Goal: Transaction & Acquisition: Purchase product/service

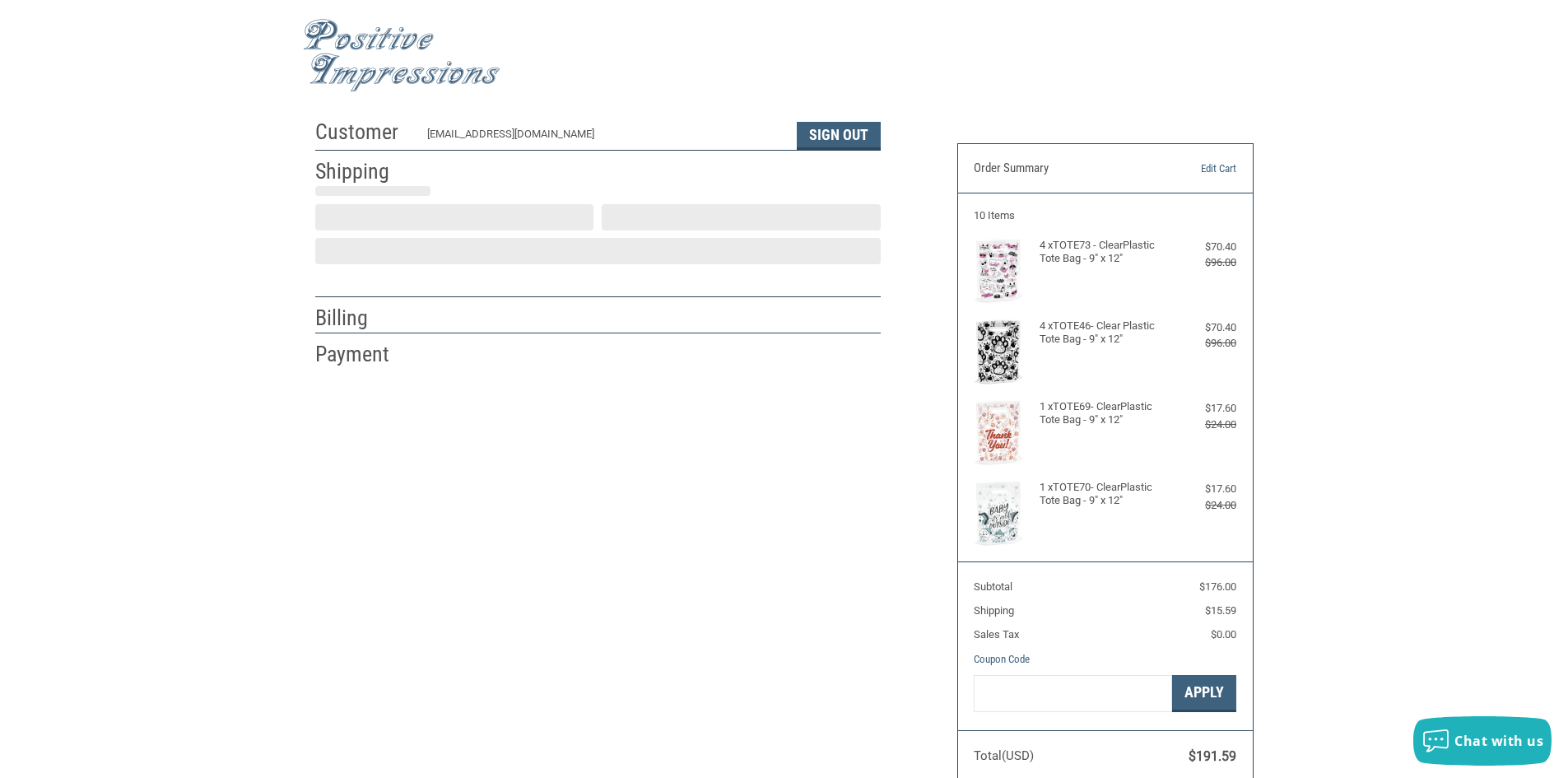
type input "Sugar Land"
select select "US"
select select "[GEOGRAPHIC_DATA]"
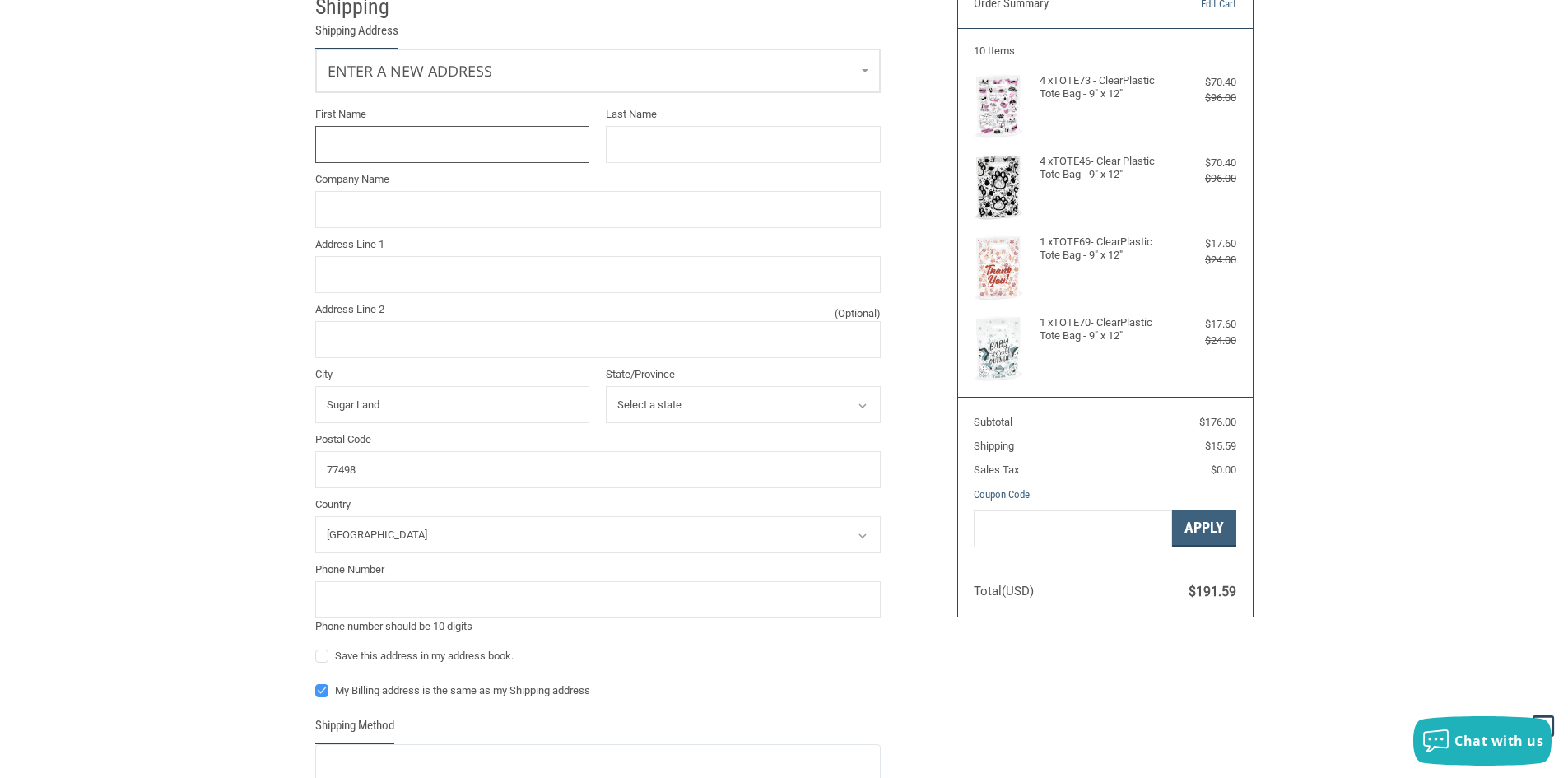
scroll to position [82, 0]
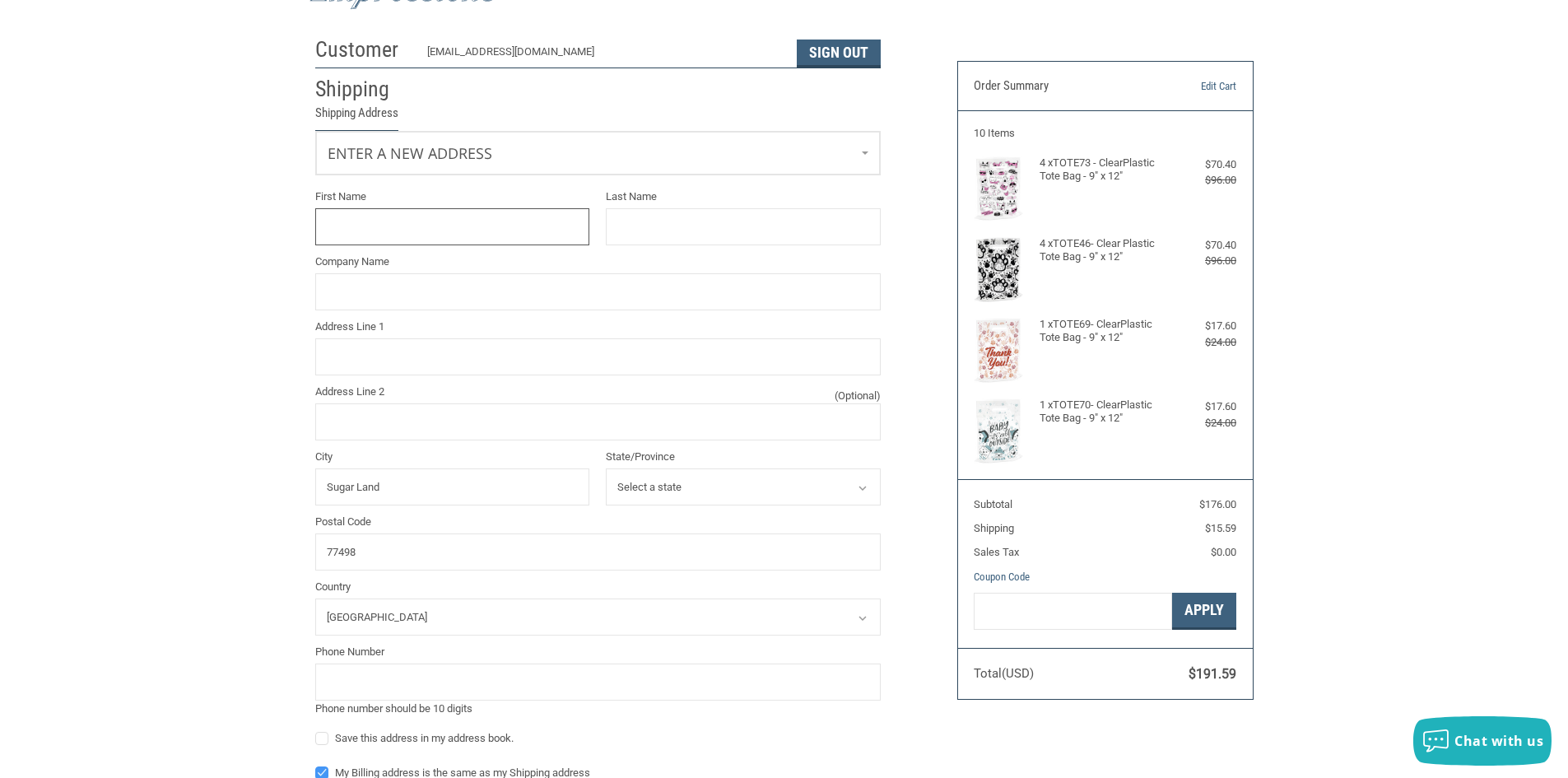
click at [406, 226] on input "First Name" at bounding box center [452, 226] width 275 height 37
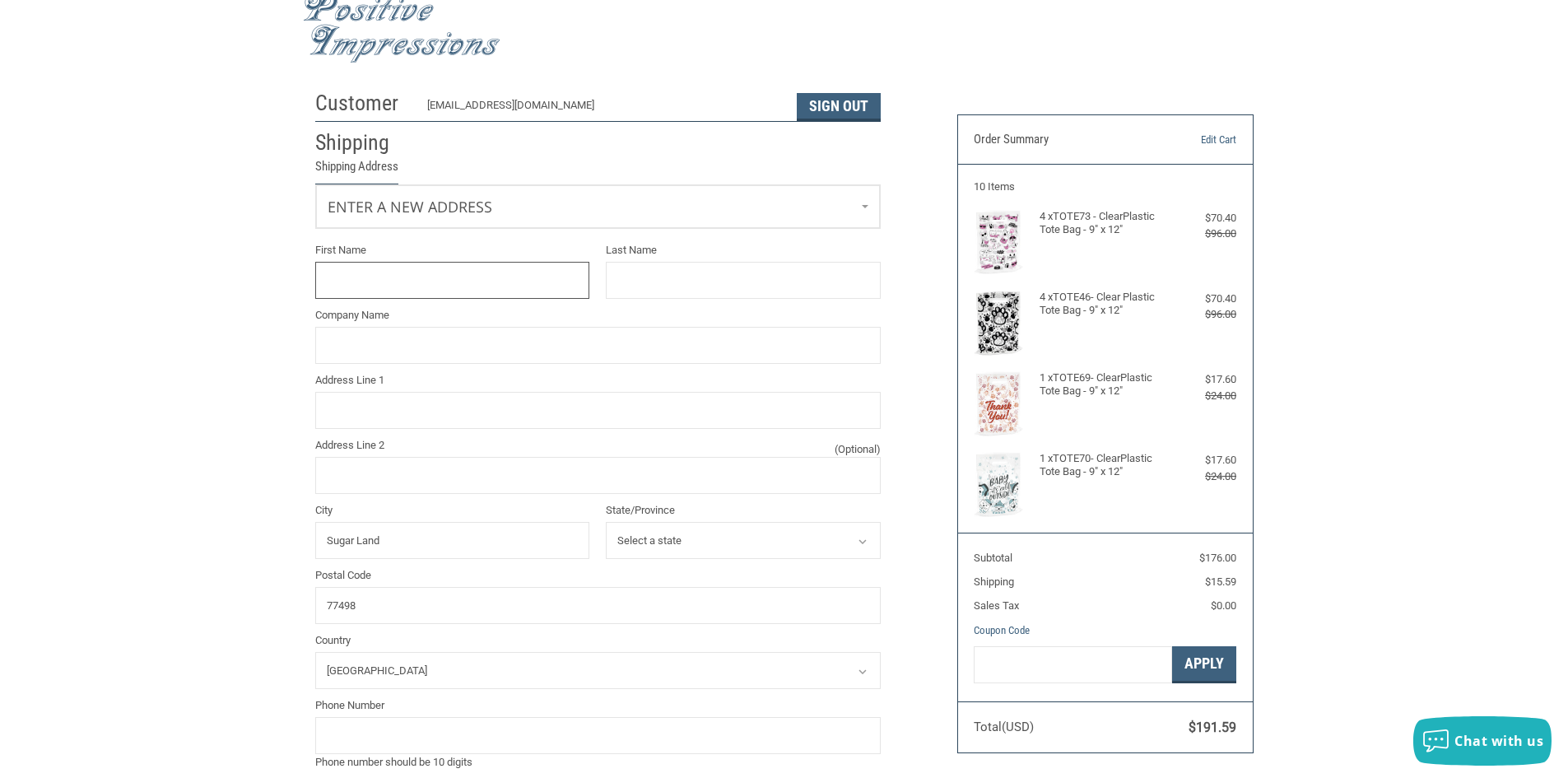
scroll to position [0, 0]
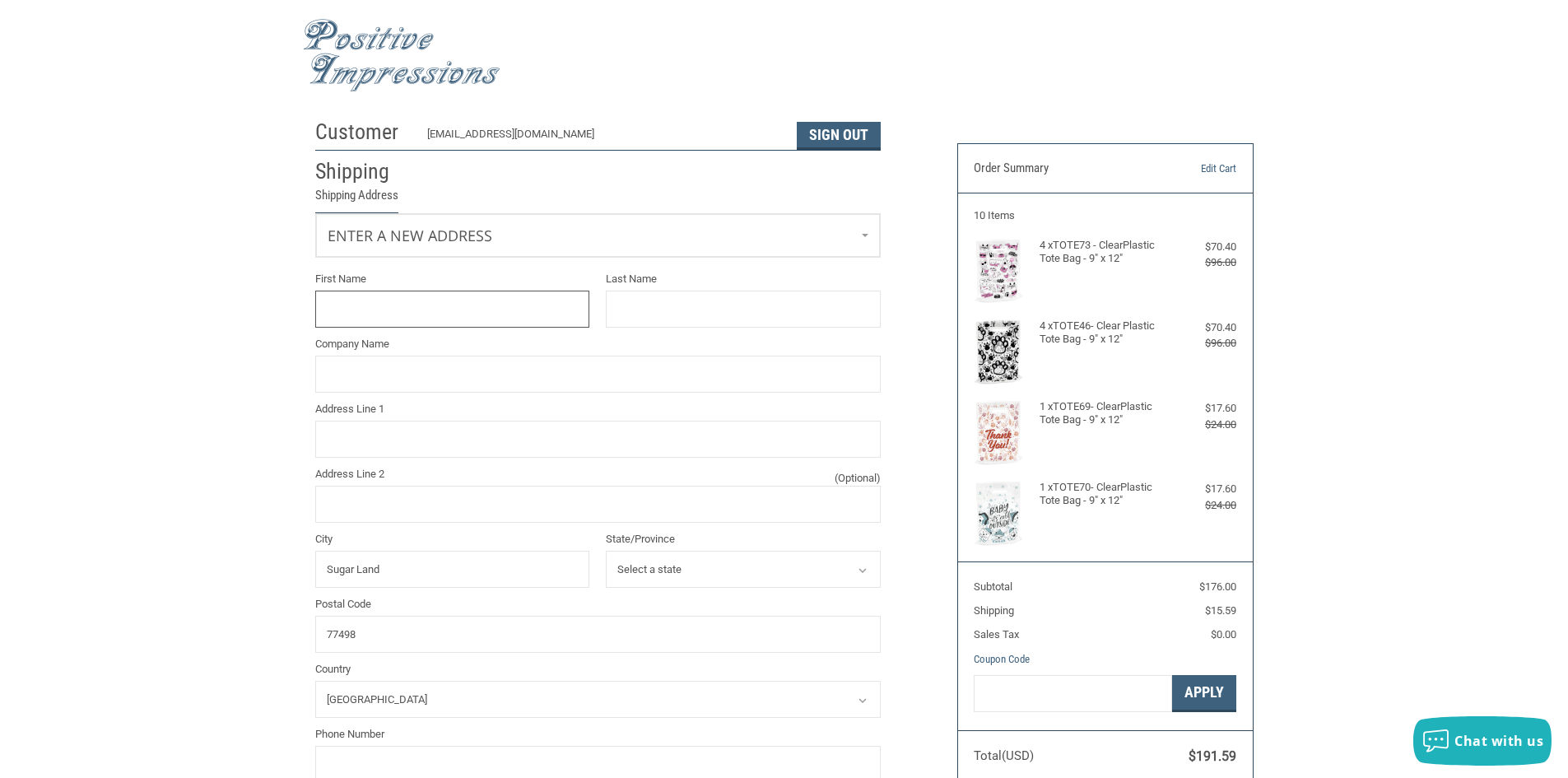
click at [452, 303] on input "First Name" at bounding box center [452, 309] width 275 height 37
click at [480, 242] on link "Enter a new address" at bounding box center [598, 234] width 563 height 41
click at [472, 318] on span "8329994151" at bounding box center [446, 321] width 50 height 13
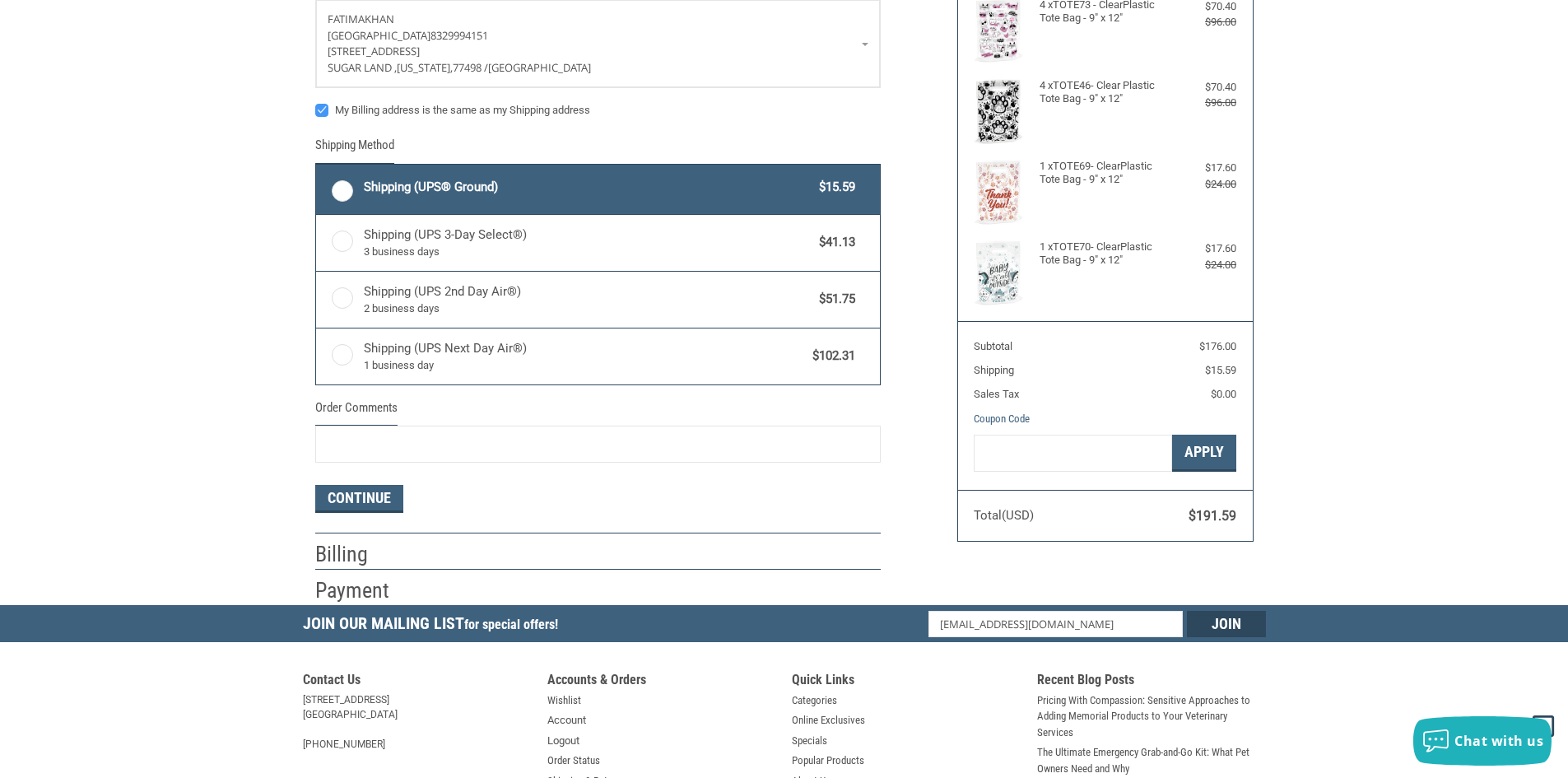
scroll to position [247, 0]
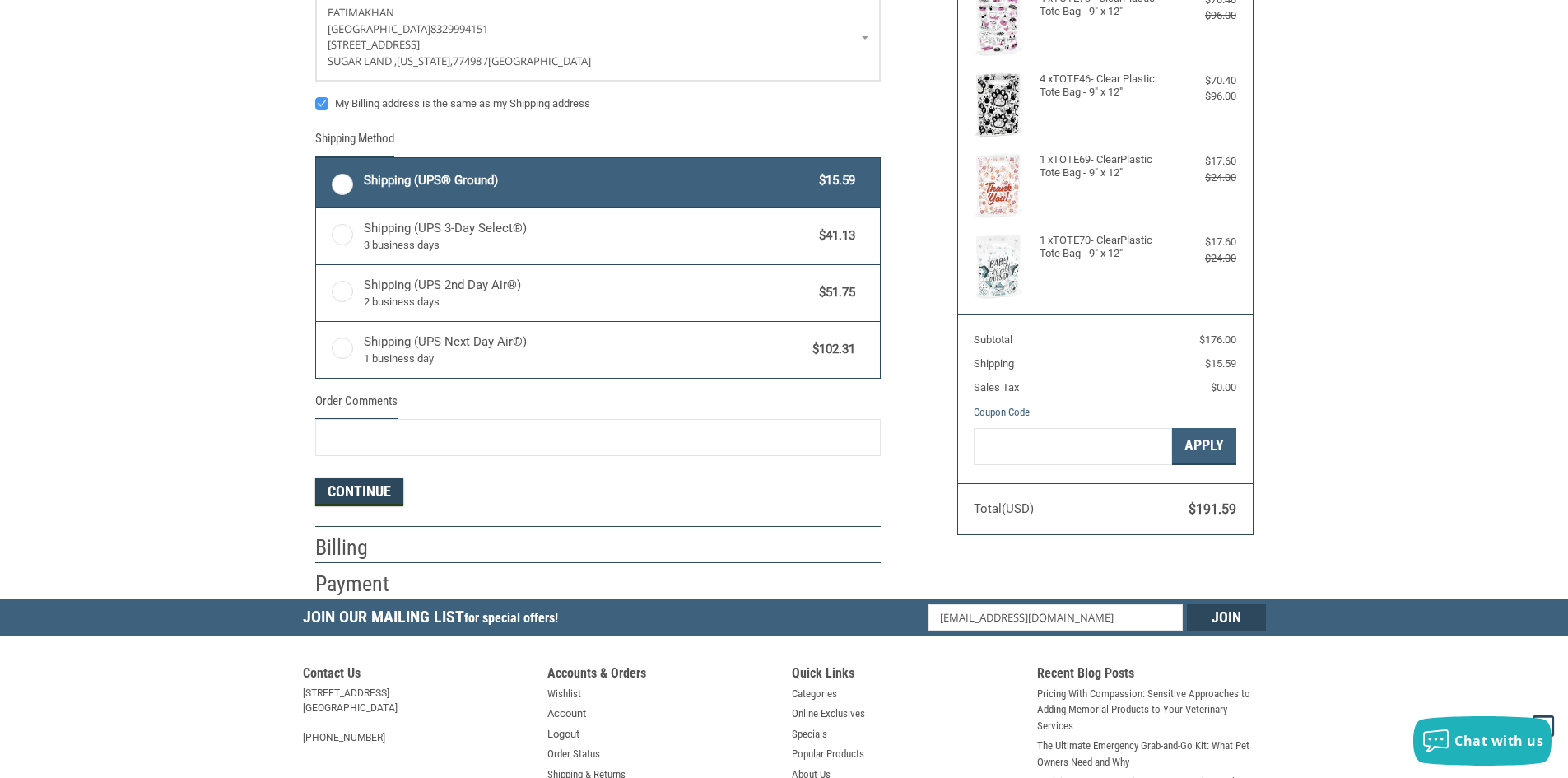
click at [379, 486] on button "Continue" at bounding box center [359, 492] width 88 height 28
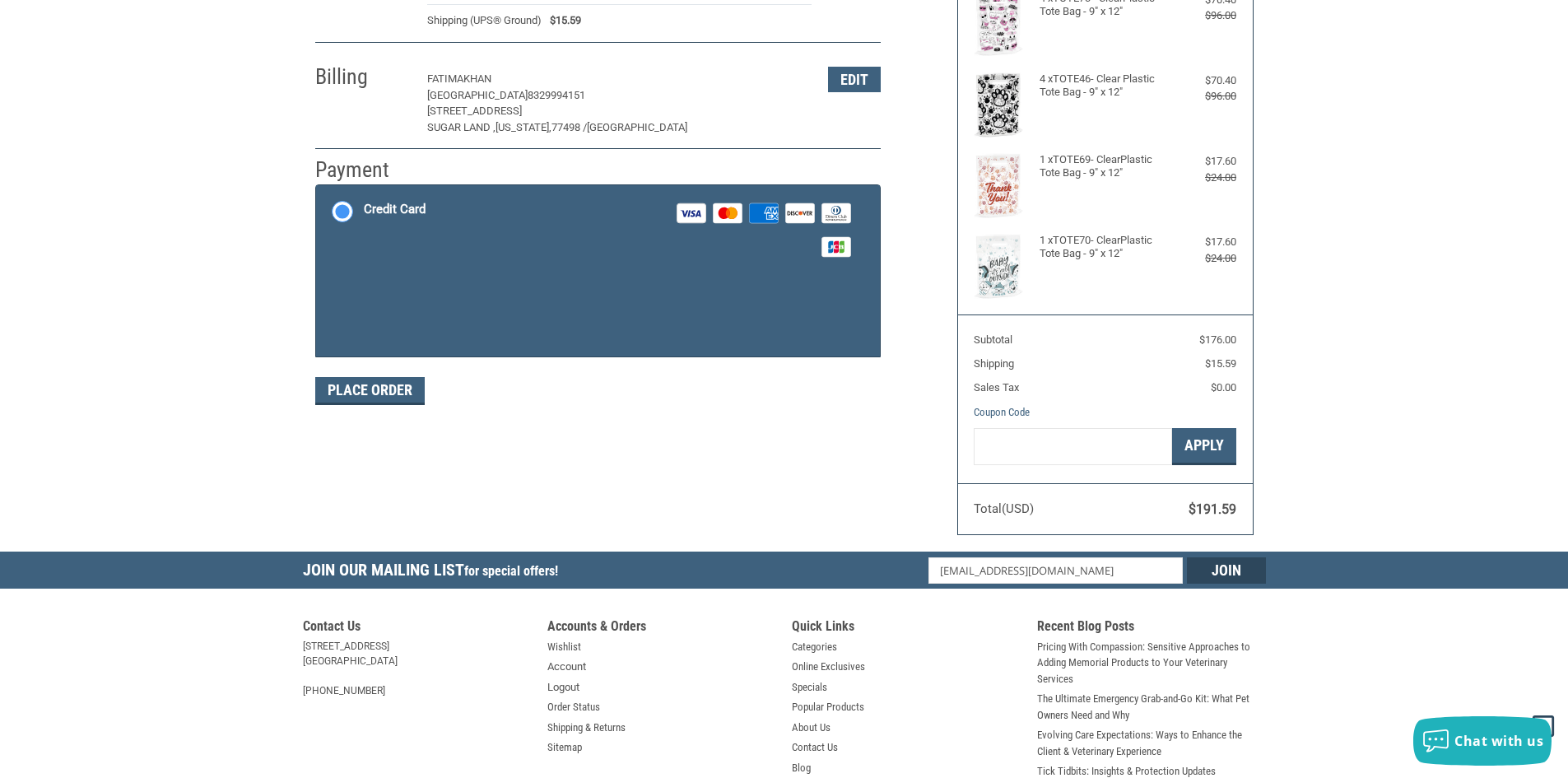
scroll to position [241, 0]
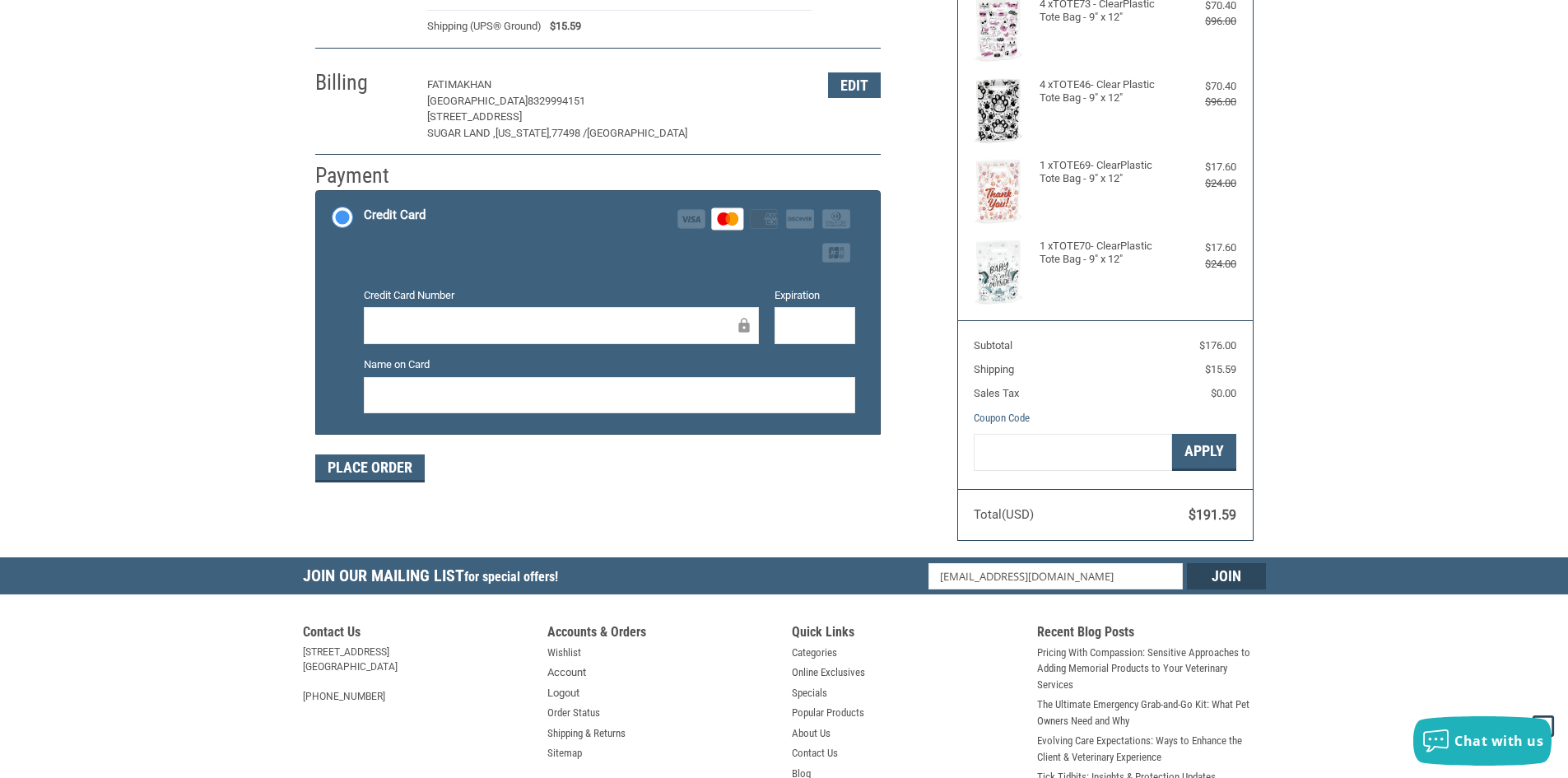
click at [817, 340] on div at bounding box center [815, 325] width 81 height 37
click at [789, 302] on label "Expiration" at bounding box center [815, 295] width 81 height 16
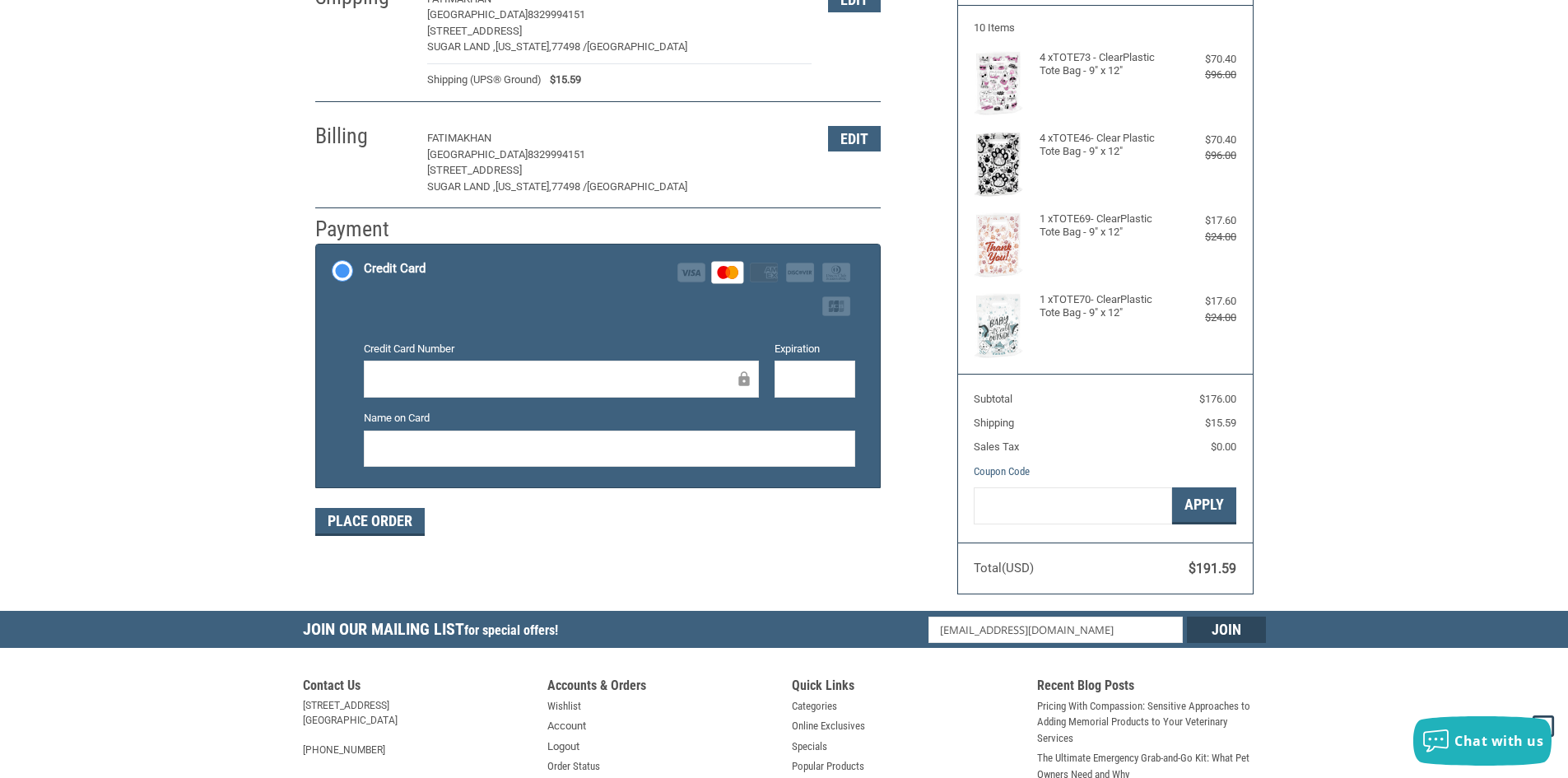
scroll to position [158, 0]
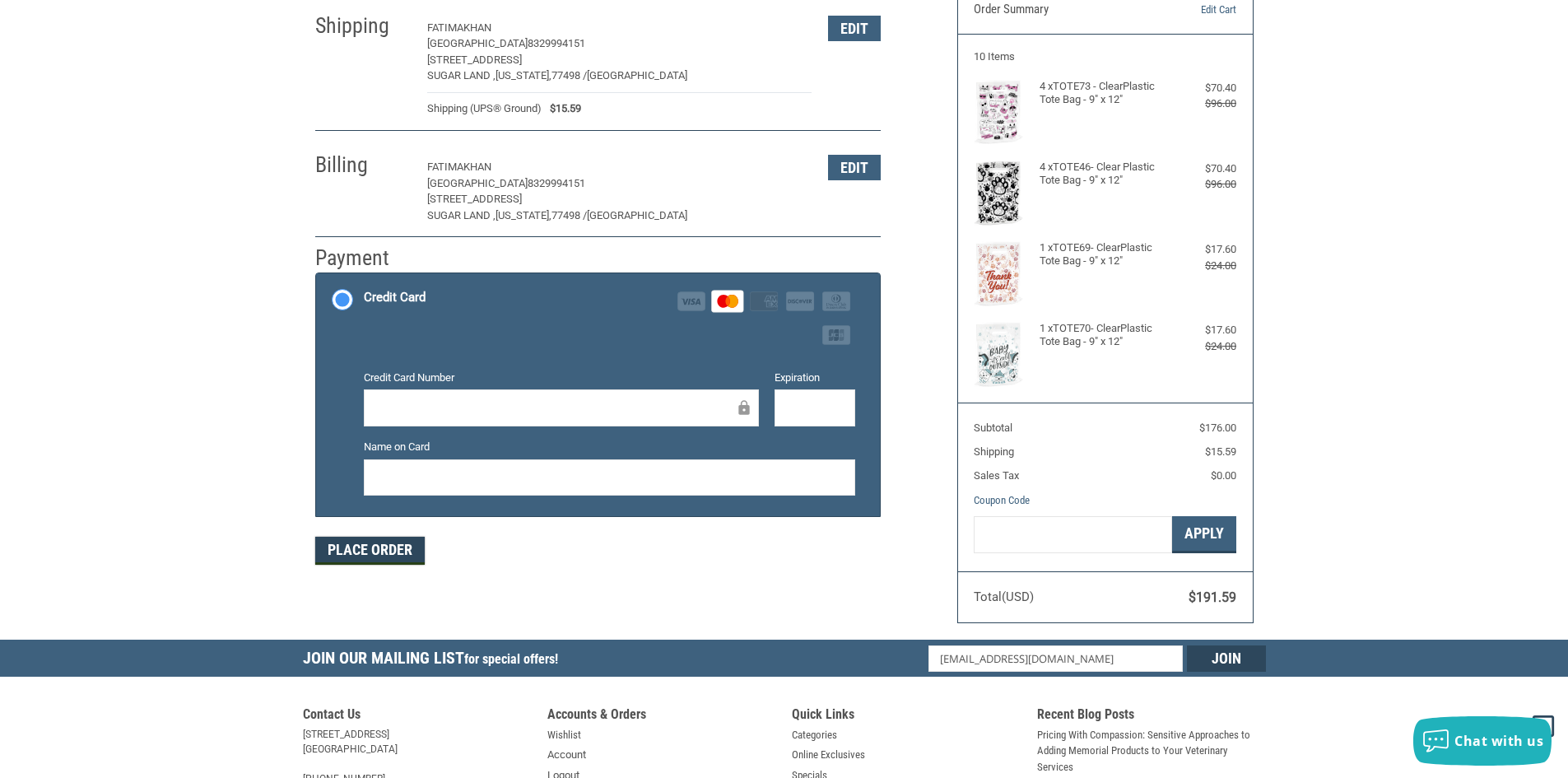
click at [376, 543] on button "Place Order" at bounding box center [370, 550] width 110 height 28
